Goal: Task Accomplishment & Management: Use online tool/utility

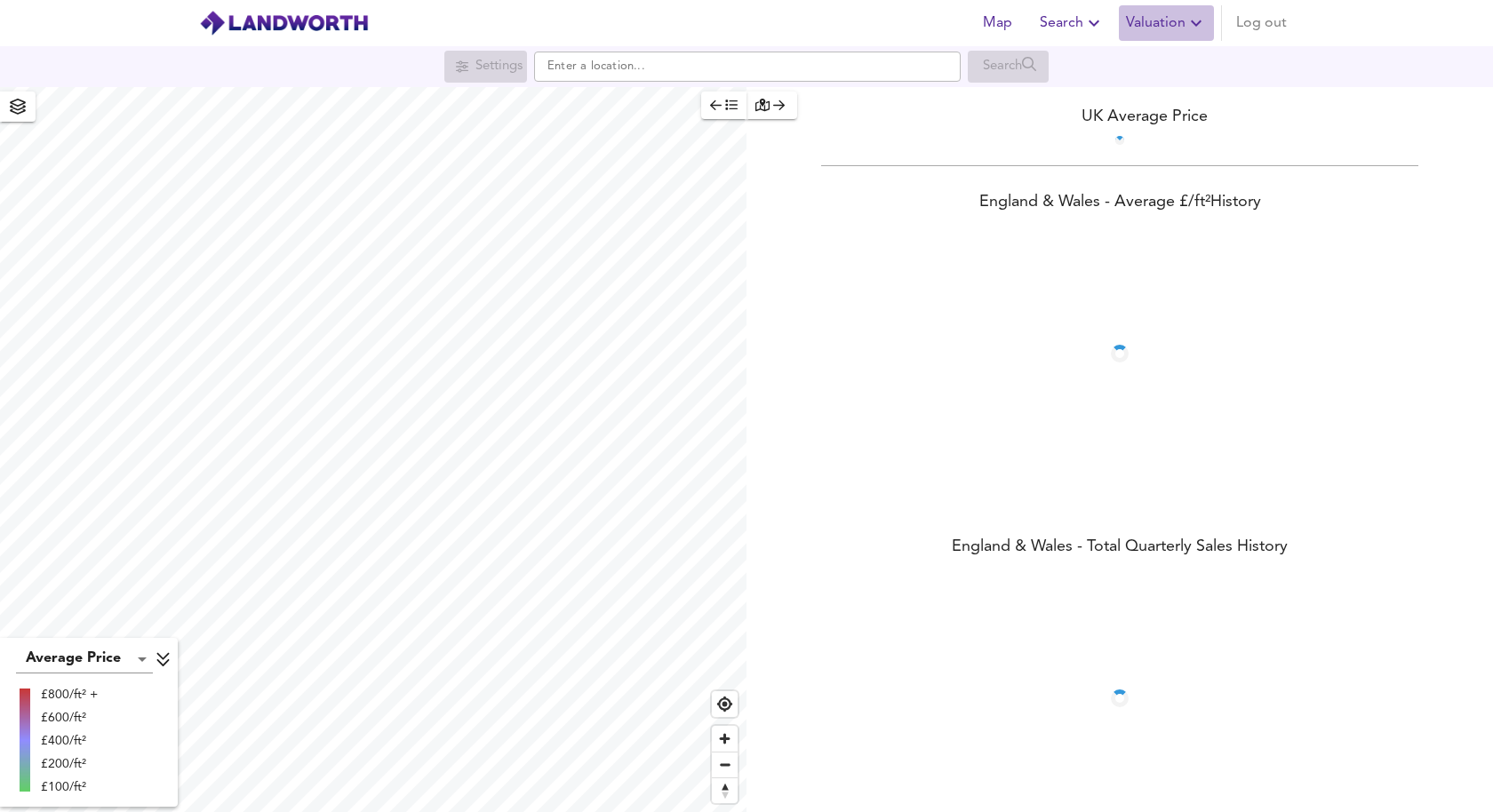
click at [1170, 16] on span "Valuation" at bounding box center [1167, 23] width 81 height 25
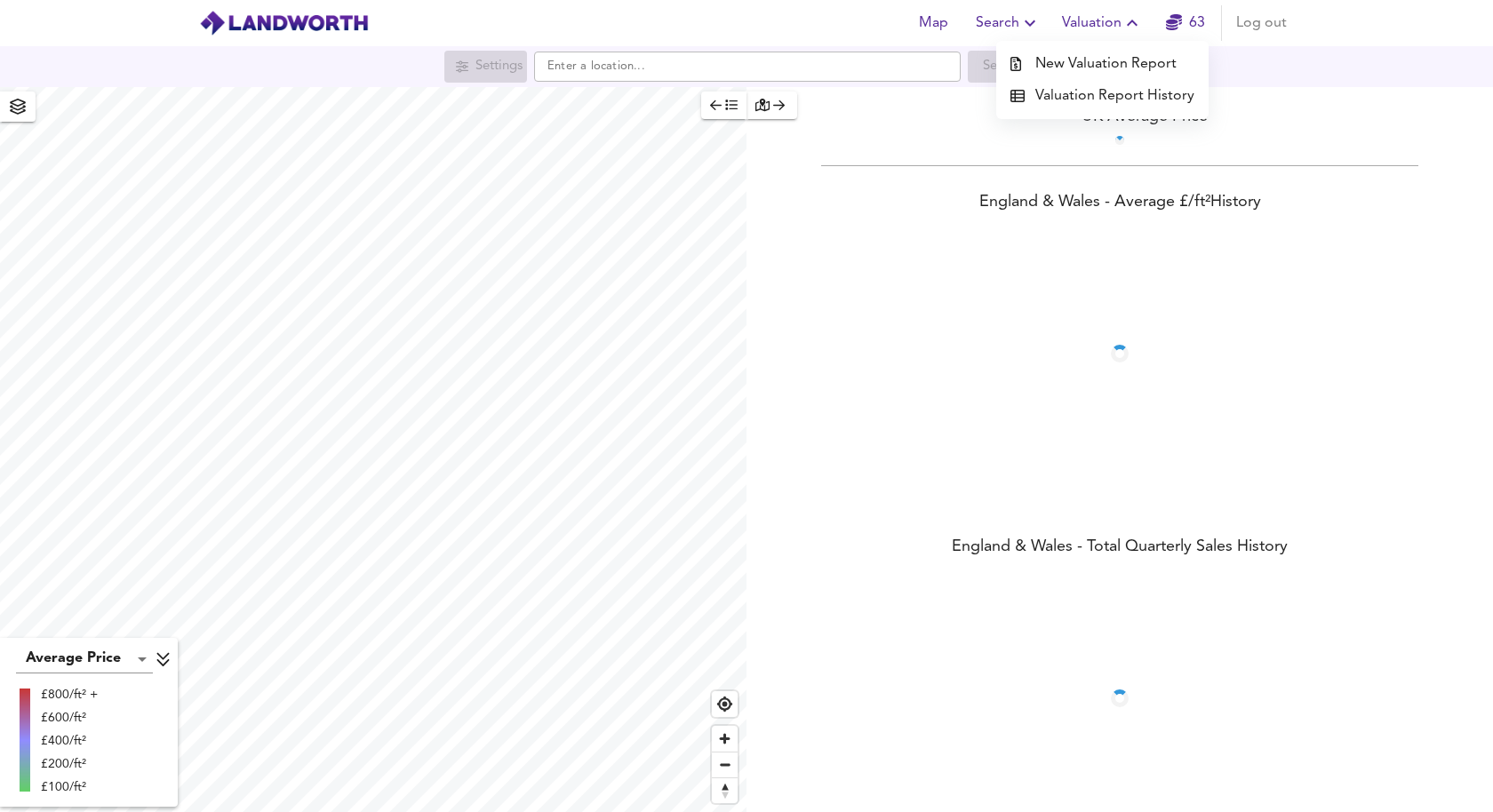
click at [1155, 54] on li "New Valuation Report" at bounding box center [1103, 64] width 212 height 32
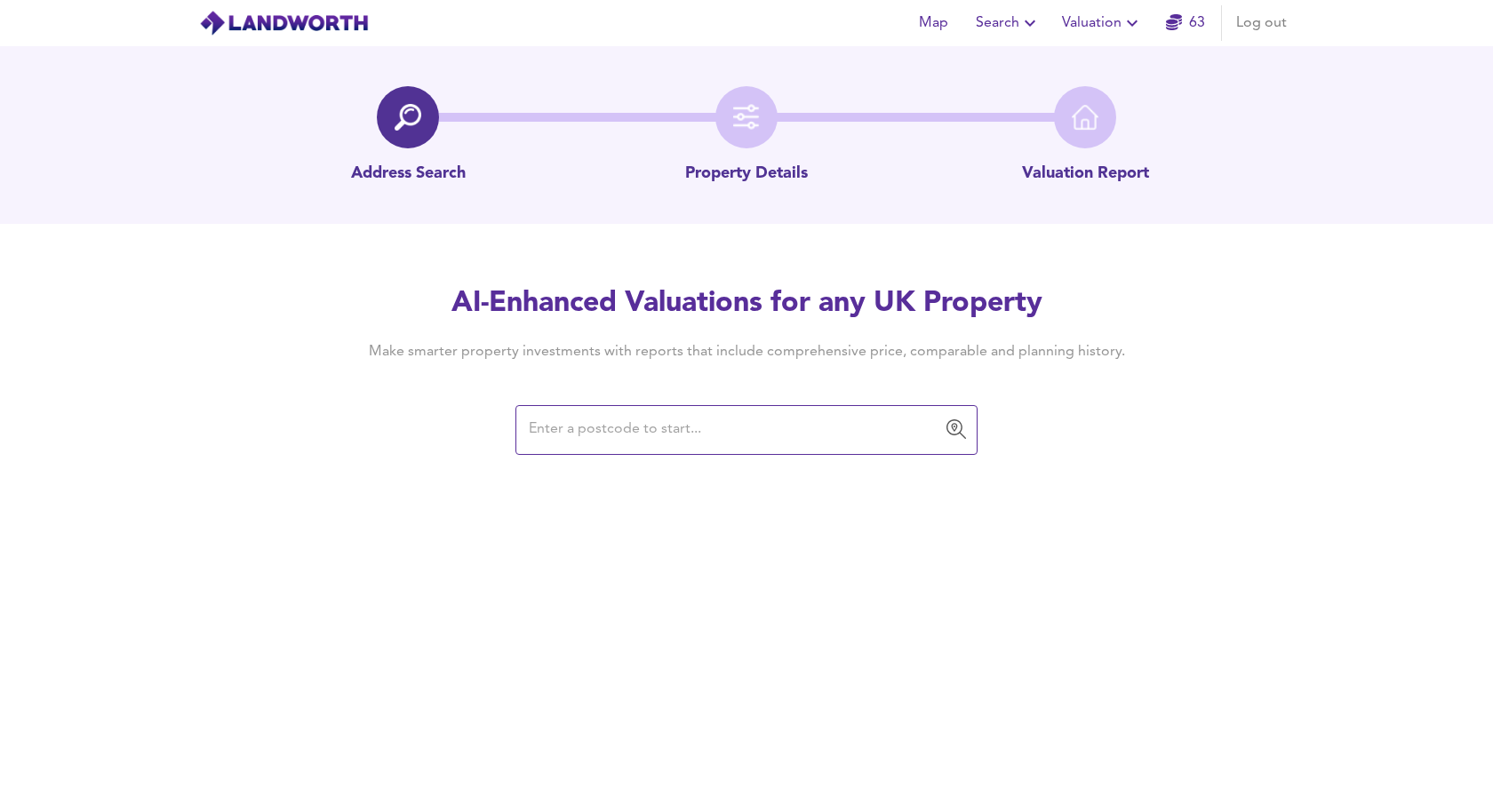
click at [1185, 14] on link "63" at bounding box center [1185, 23] width 39 height 25
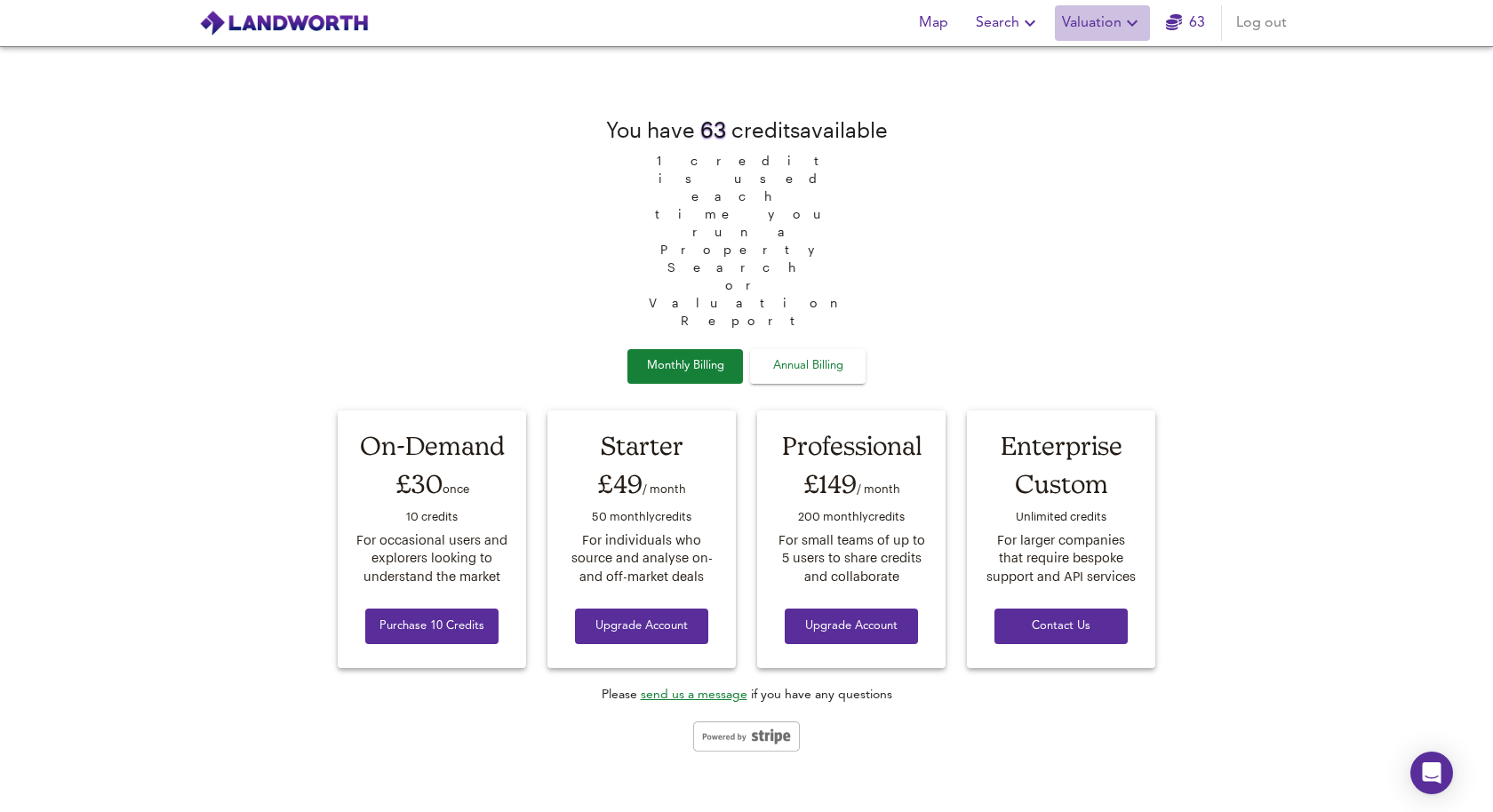
click at [1116, 13] on span "Valuation" at bounding box center [1103, 23] width 81 height 25
click at [1097, 56] on li "New Valuation Report" at bounding box center [1103, 64] width 212 height 32
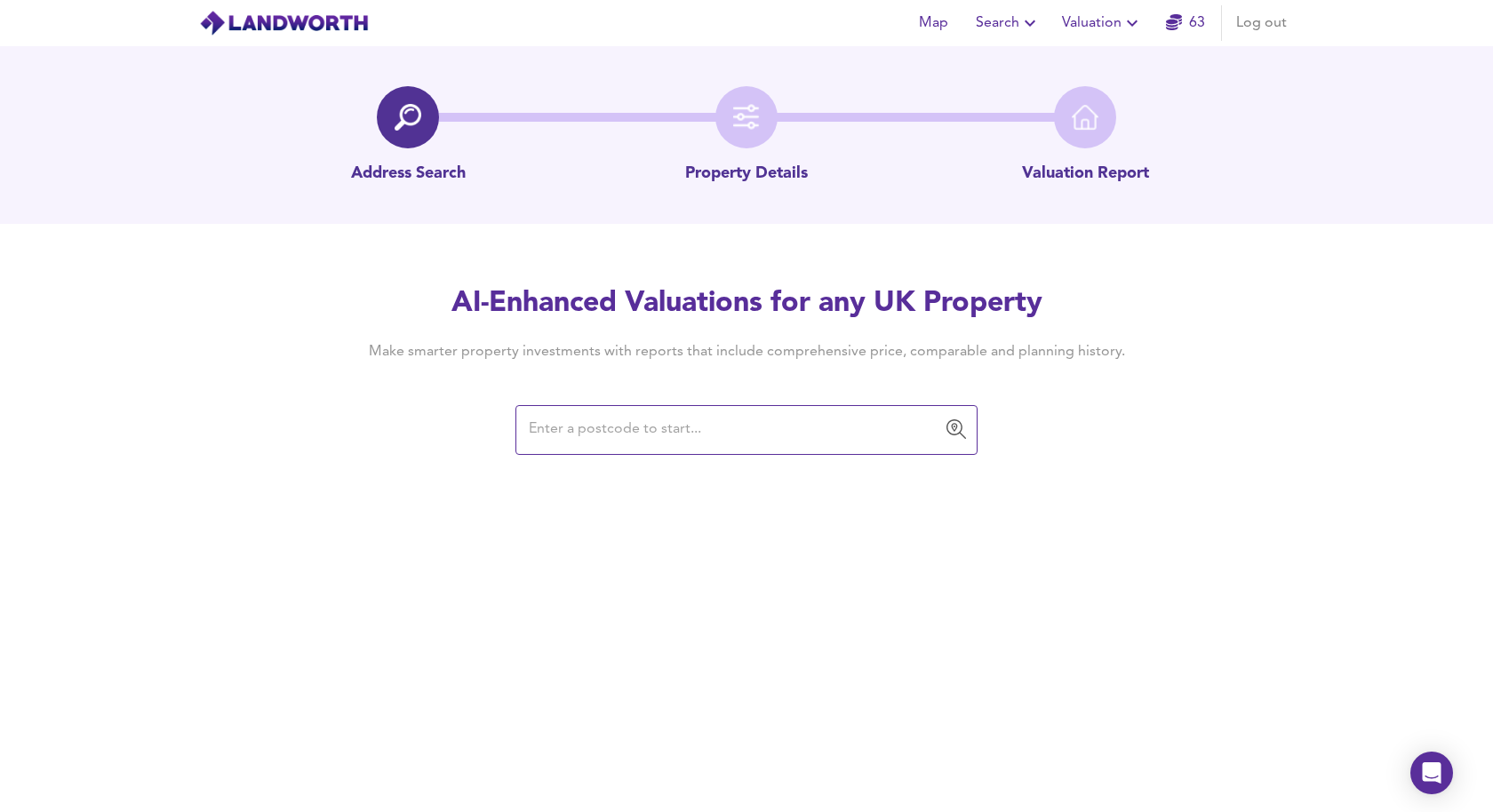
click at [630, 430] on input "text" at bounding box center [733, 431] width 419 height 34
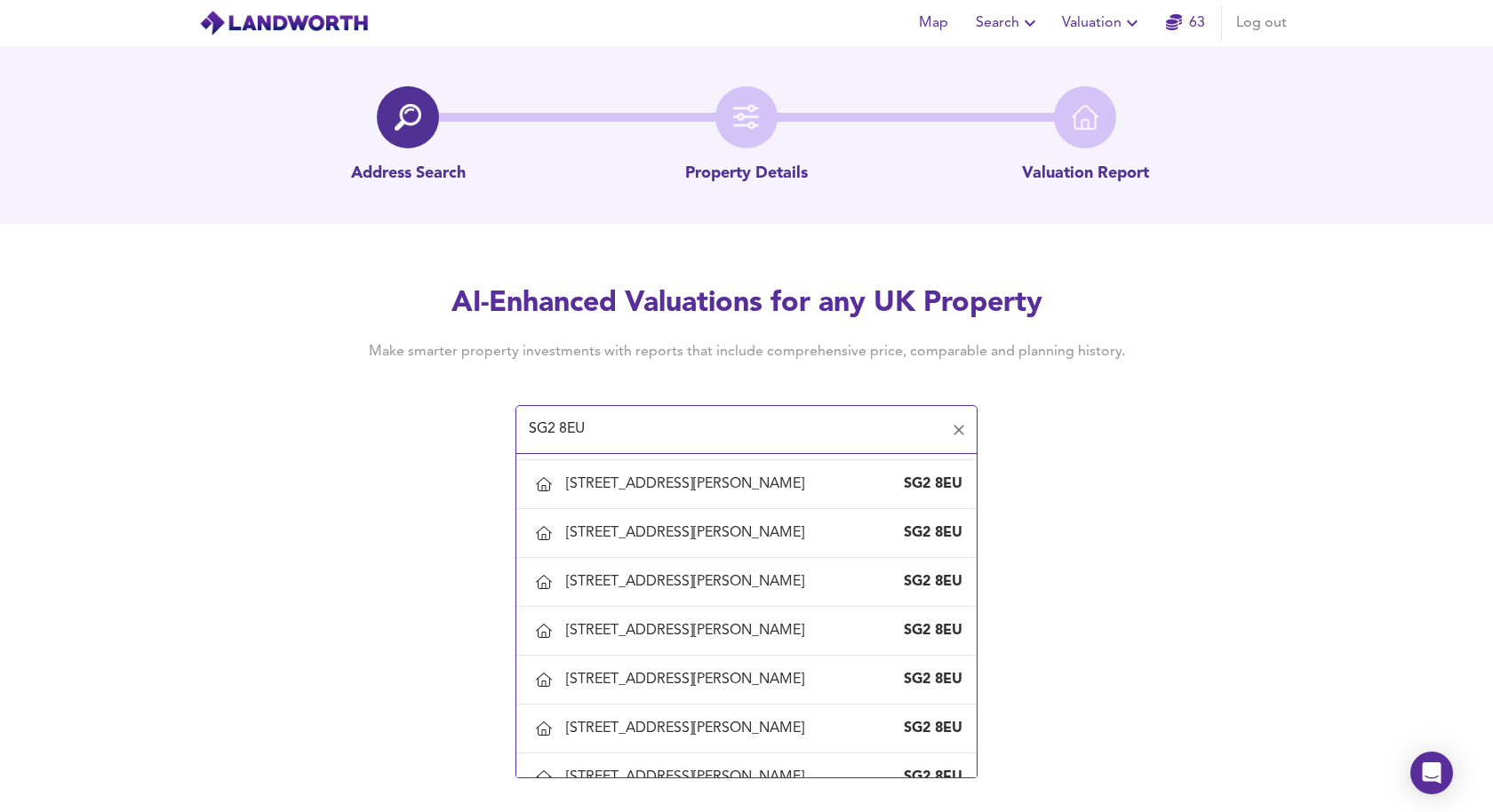
scroll to position [894, 0]
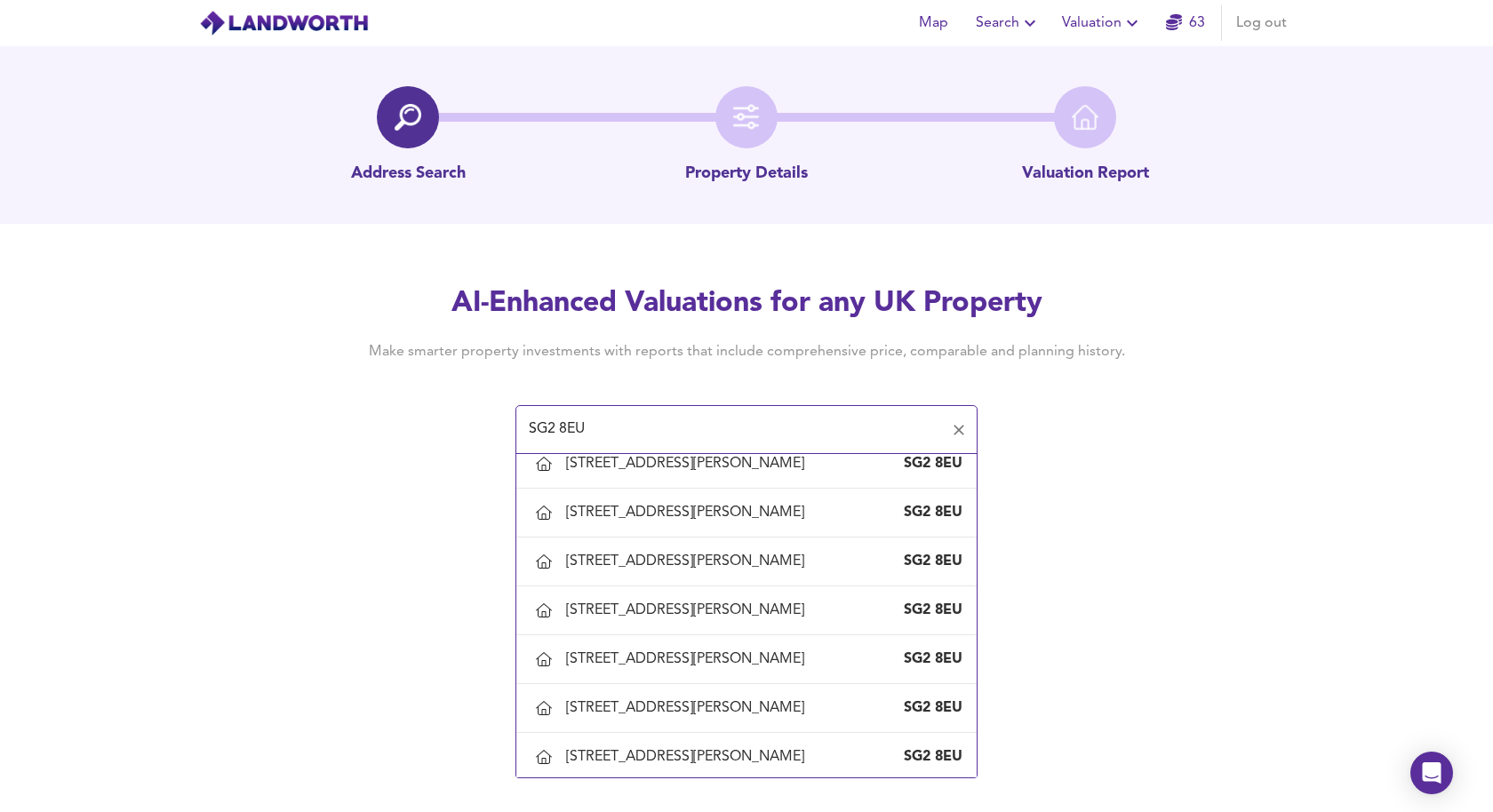
click at [622, 376] on div "[STREET_ADDRESS][PERSON_NAME]" at bounding box center [689, 366] width 246 height 20
type input "[STREET_ADDRESS][PERSON_NAME]"
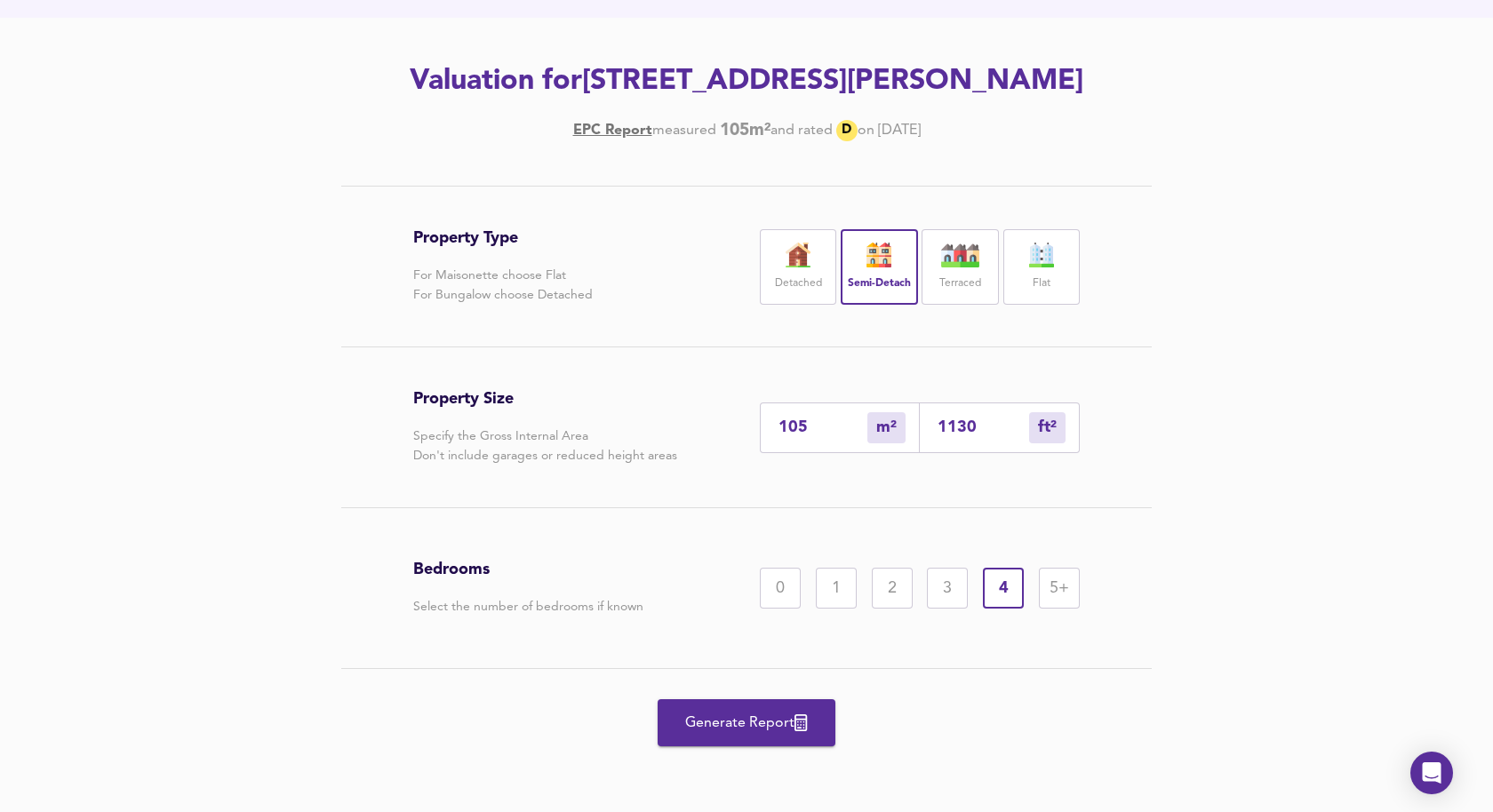
scroll to position [245, 0]
click at [1060, 258] on img at bounding box center [1042, 255] width 44 height 25
click at [798, 428] on input "105" at bounding box center [823, 428] width 89 height 19
type input "4"
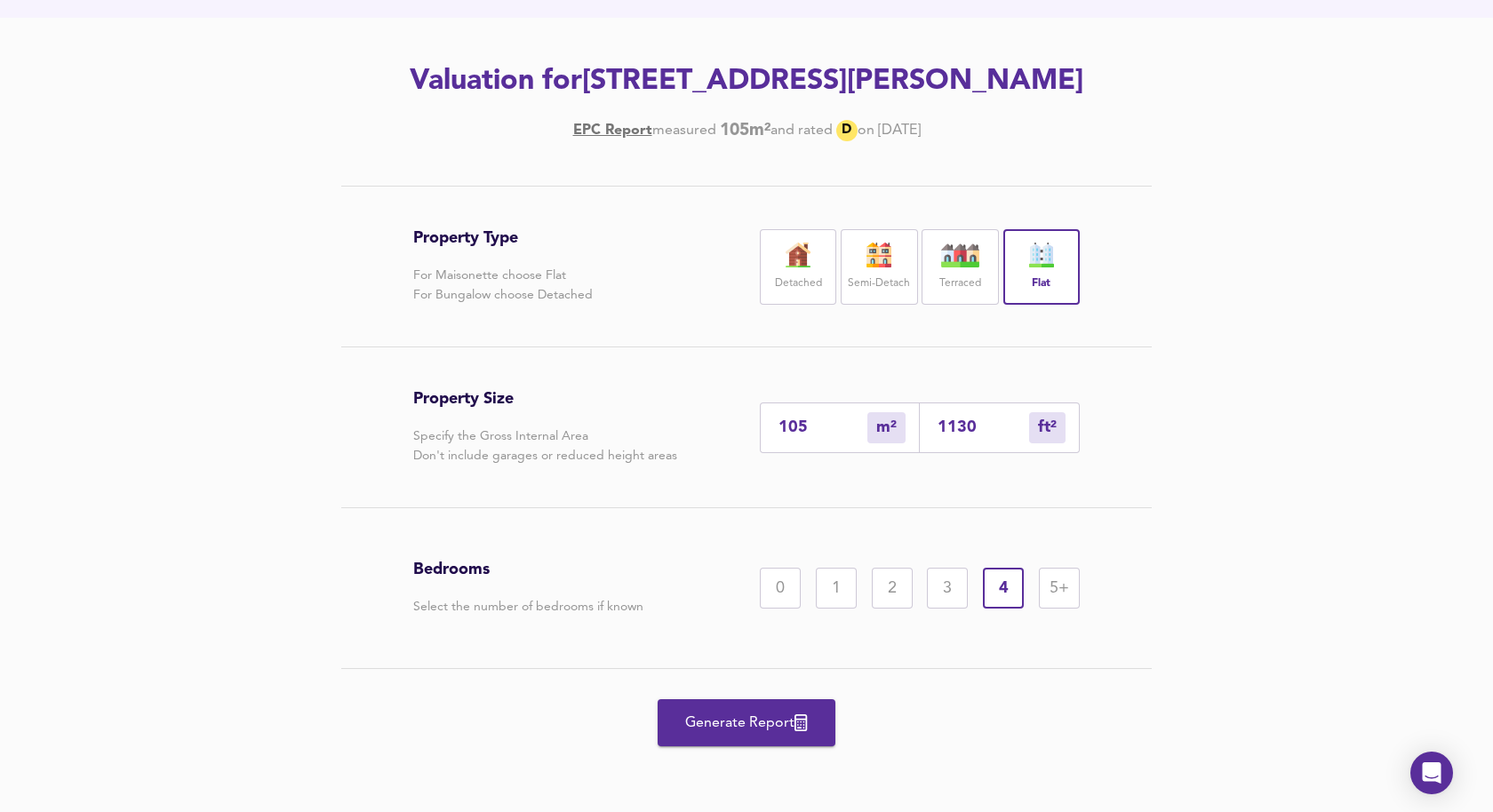
type input "43"
type input "40"
type input "431"
type input "40"
click at [834, 579] on div "1" at bounding box center [836, 588] width 40 height 40
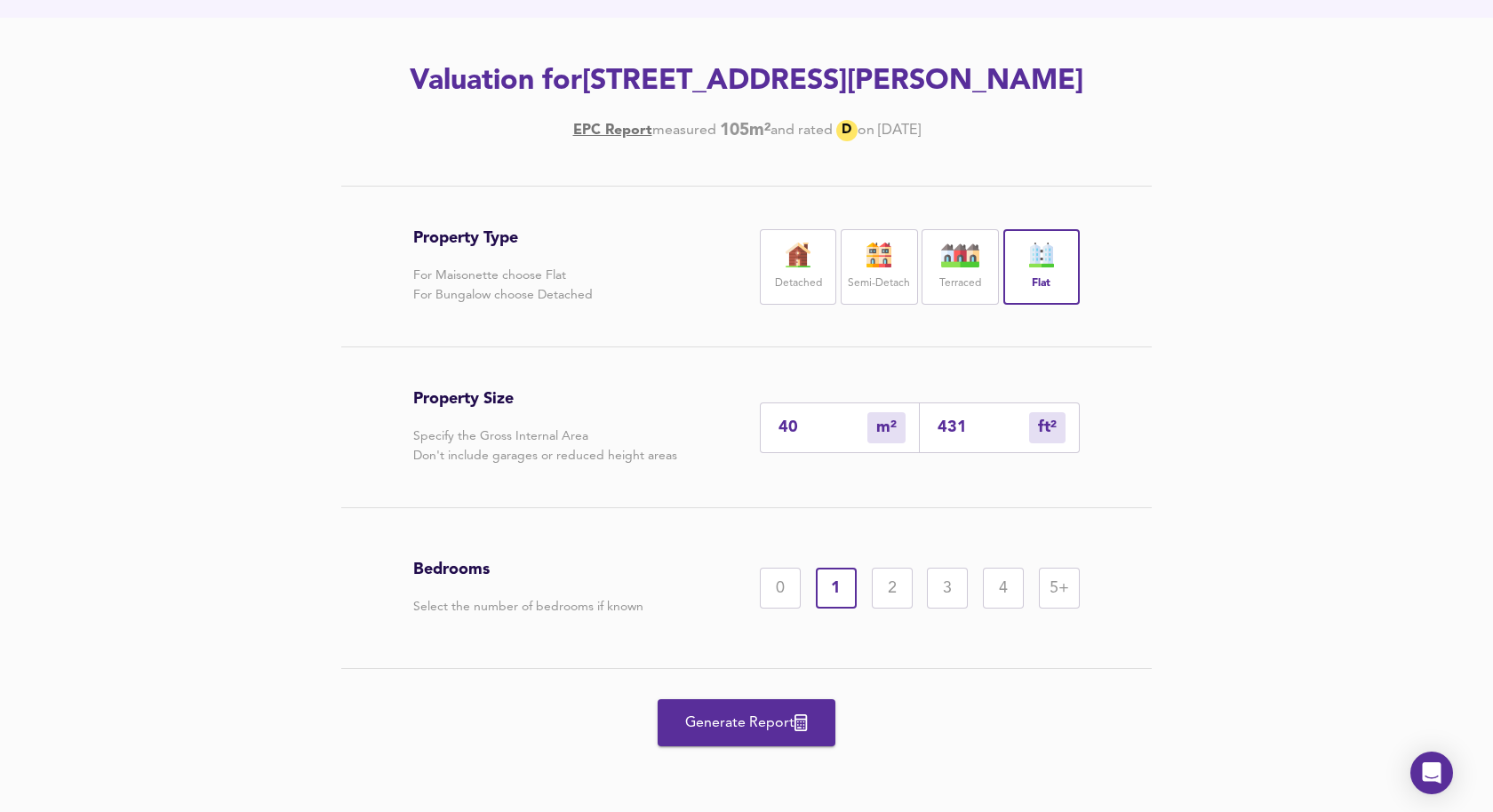
click at [798, 729] on icon "button" at bounding box center [801, 723] width 13 height 17
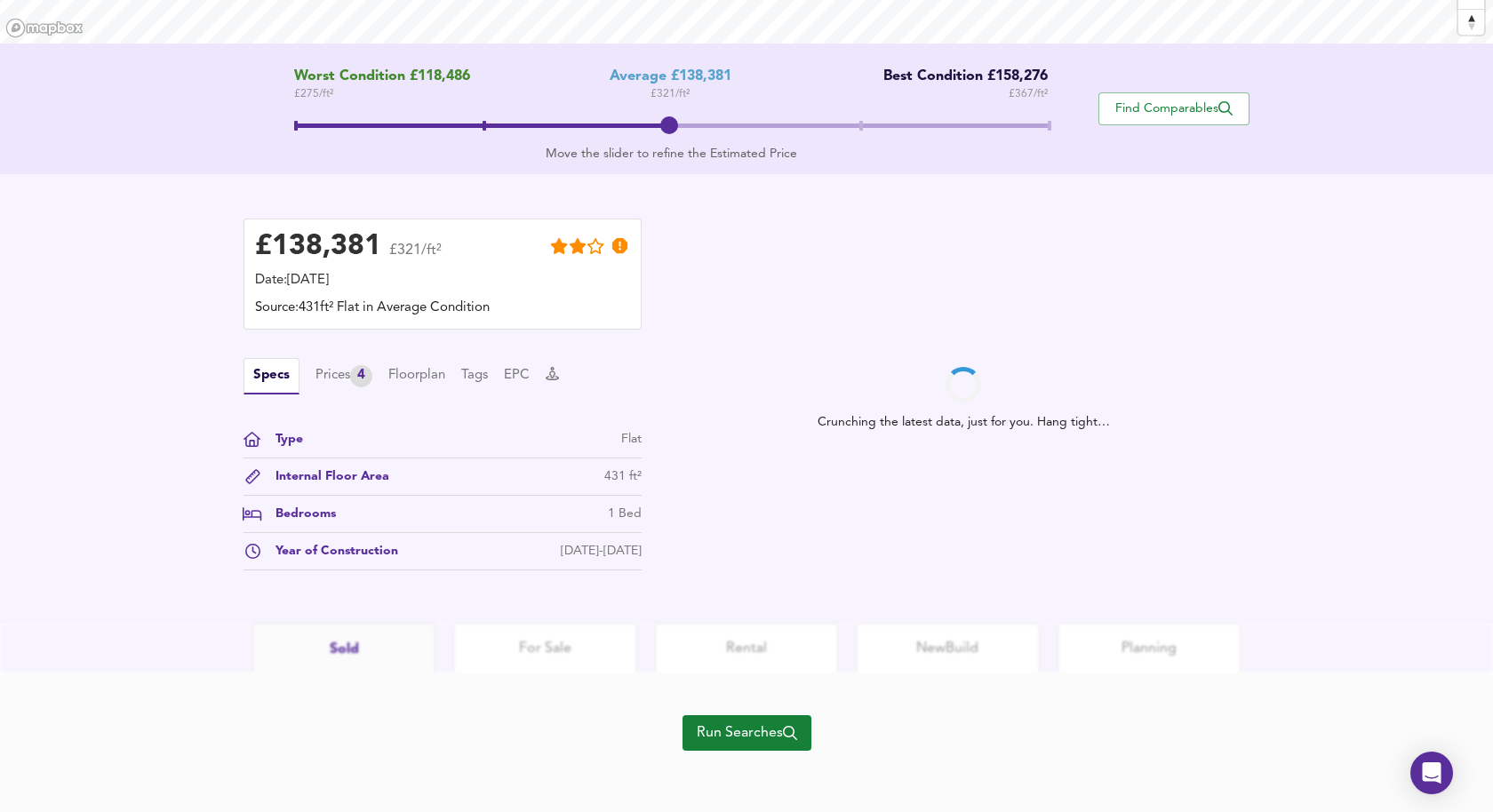
click at [738, 724] on span "Run Searches" at bounding box center [747, 734] width 101 height 25
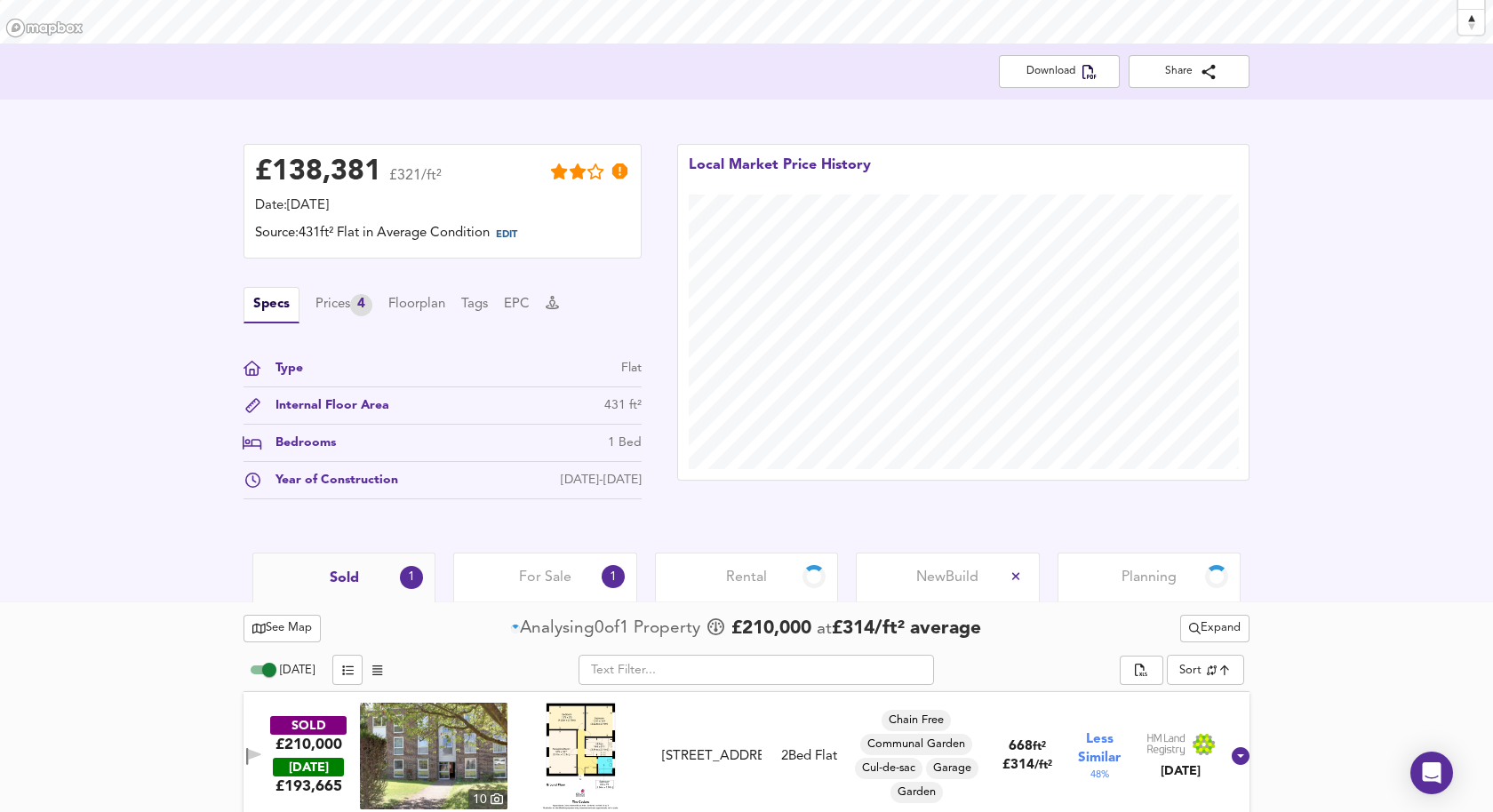
scroll to position [338, 0]
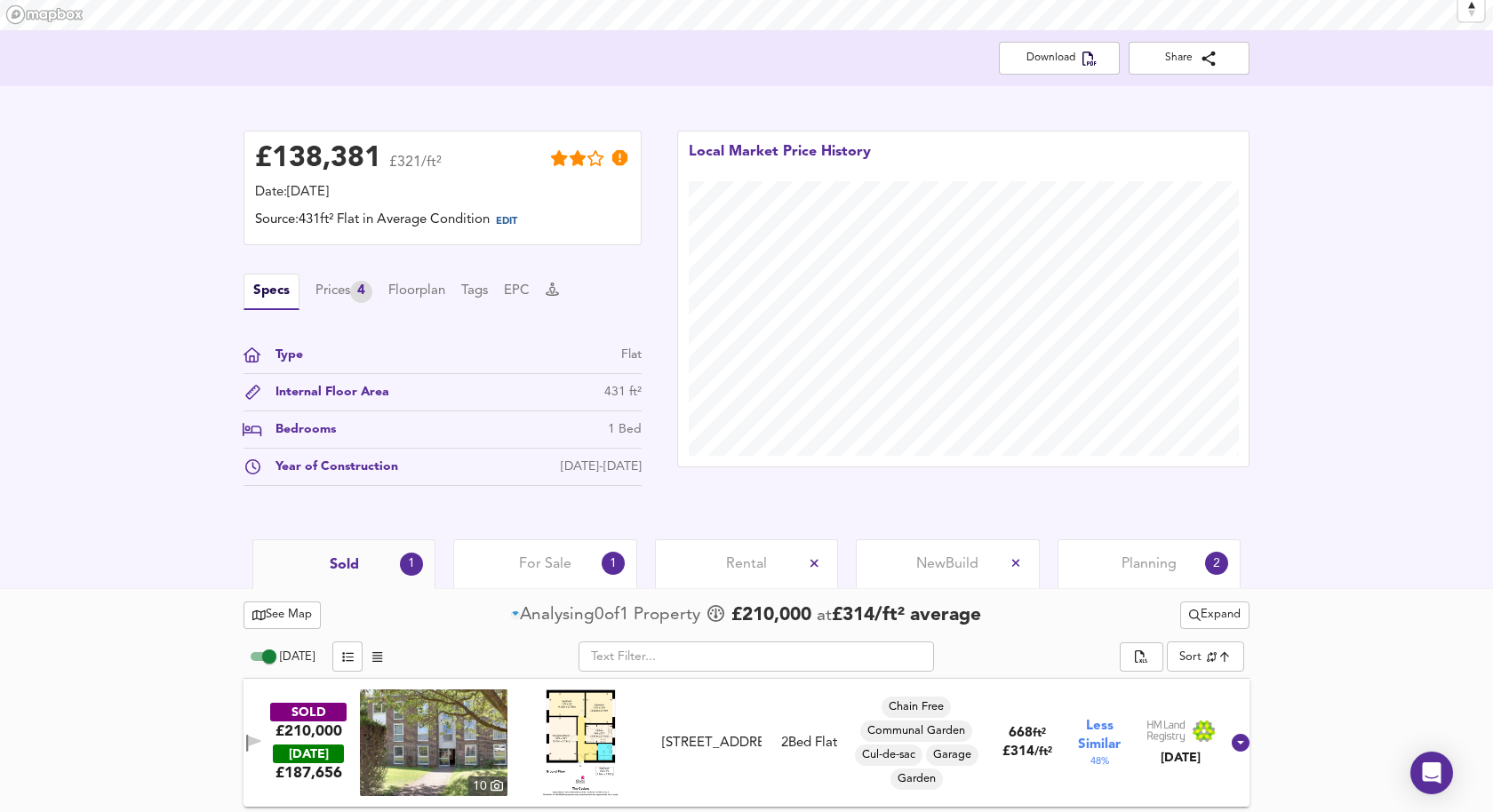
click at [1229, 610] on span "Expand" at bounding box center [1214, 615] width 51 height 21
click at [1229, 648] on icon at bounding box center [1224, 647] width 22 height 13
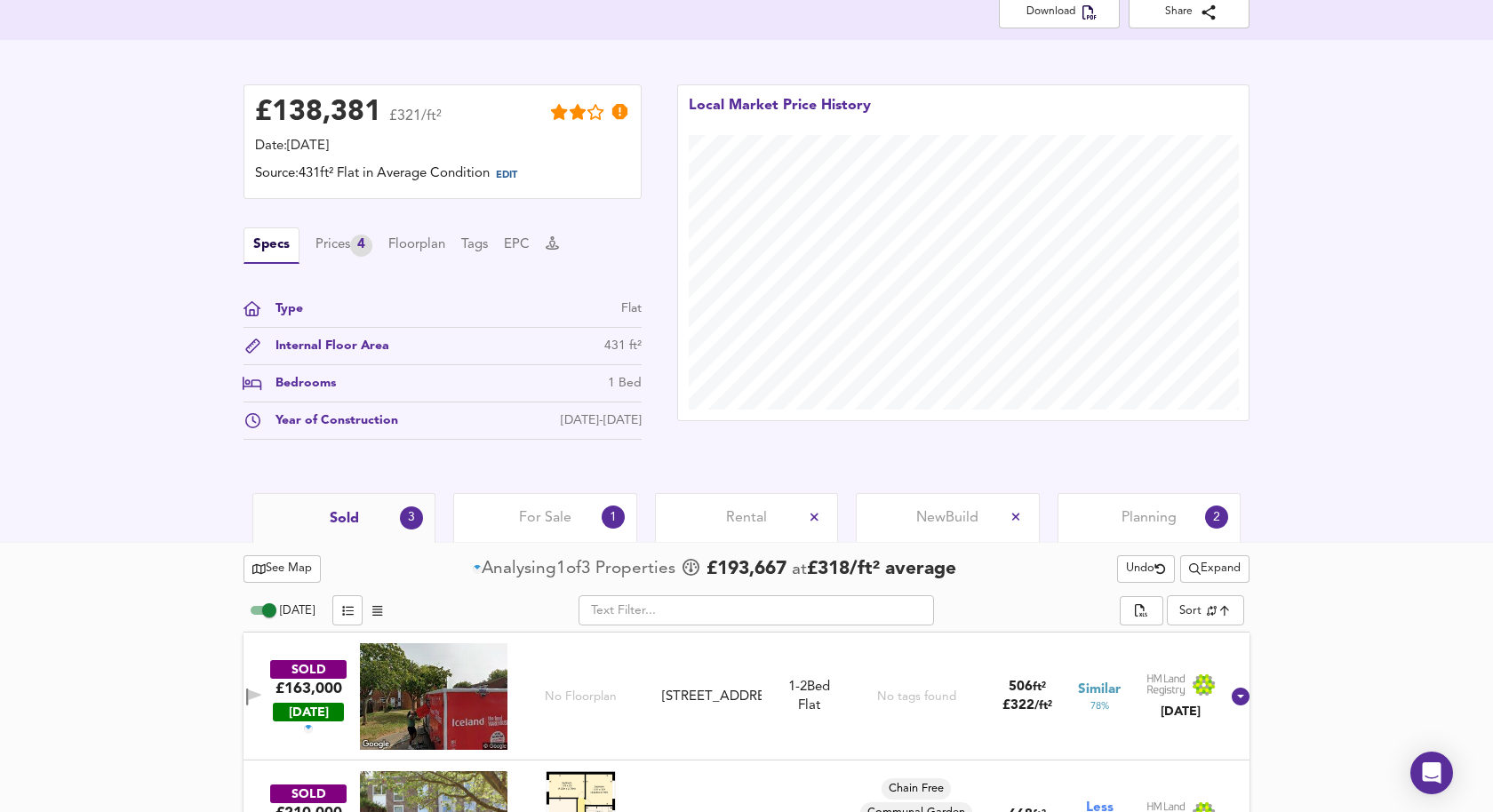
scroll to position [593, 0]
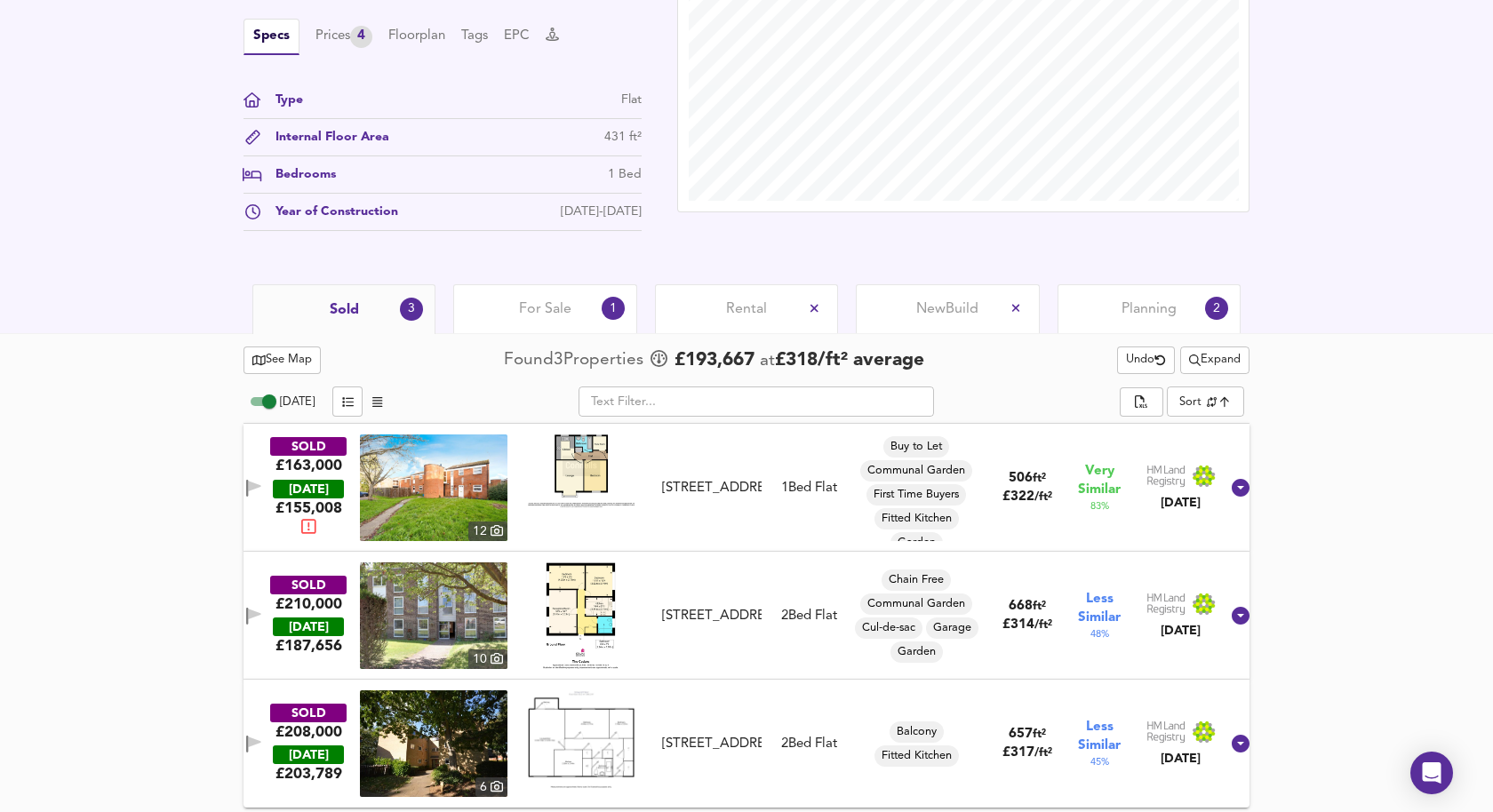
click at [1234, 361] on span "Expand" at bounding box center [1214, 360] width 51 height 21
click at [1254, 419] on li "1 year 2 years" at bounding box center [1211, 420] width 150 height 29
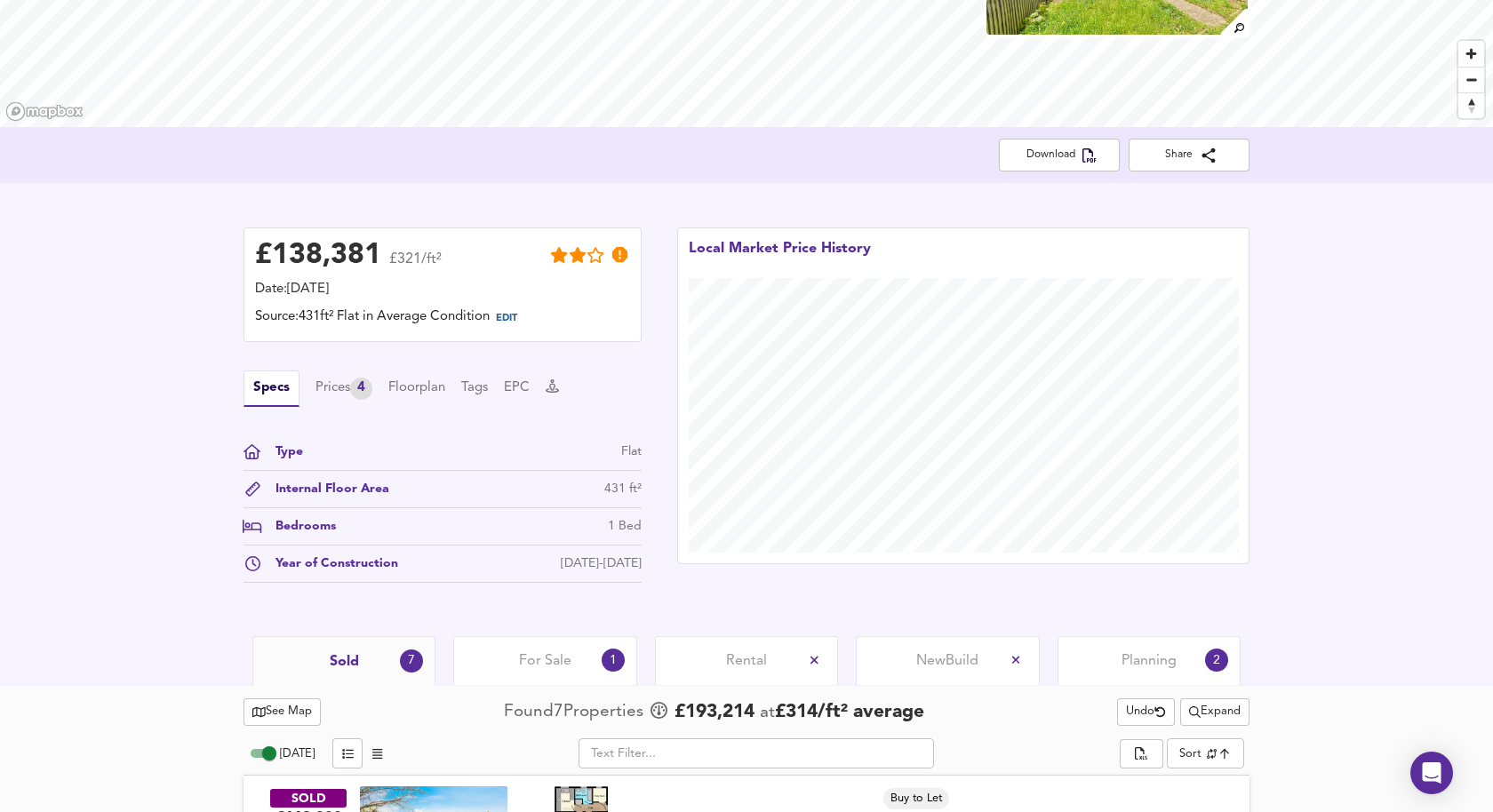
scroll to position [0, 0]
